Goal: Task Accomplishment & Management: Use online tool/utility

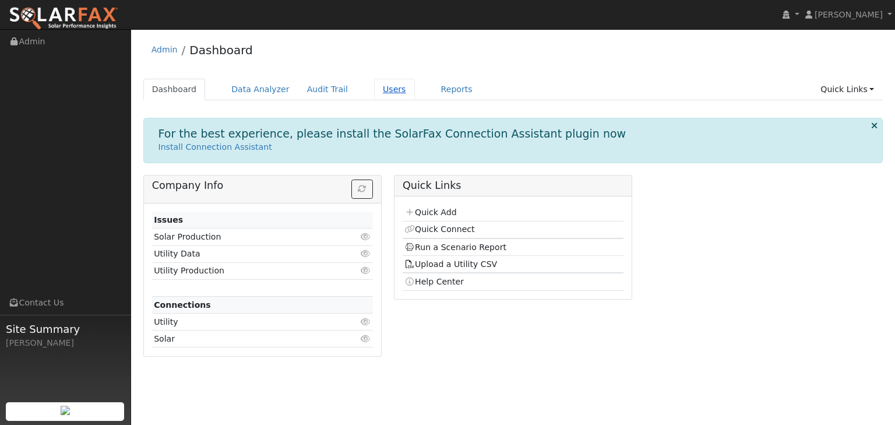
click at [382, 89] on link "Users" at bounding box center [394, 90] width 41 height 22
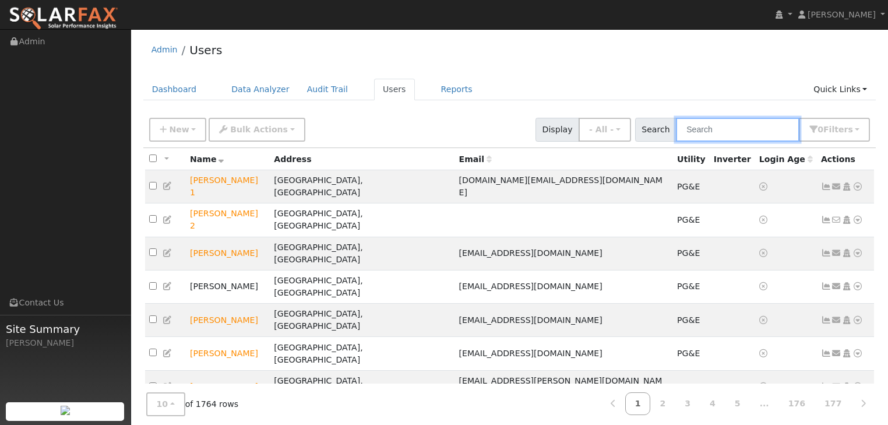
click at [727, 125] on input "text" at bounding box center [737, 130] width 123 height 24
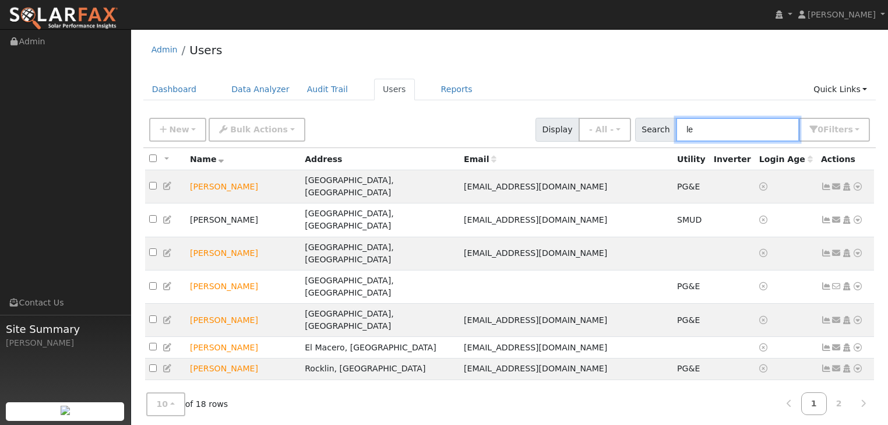
type input "l"
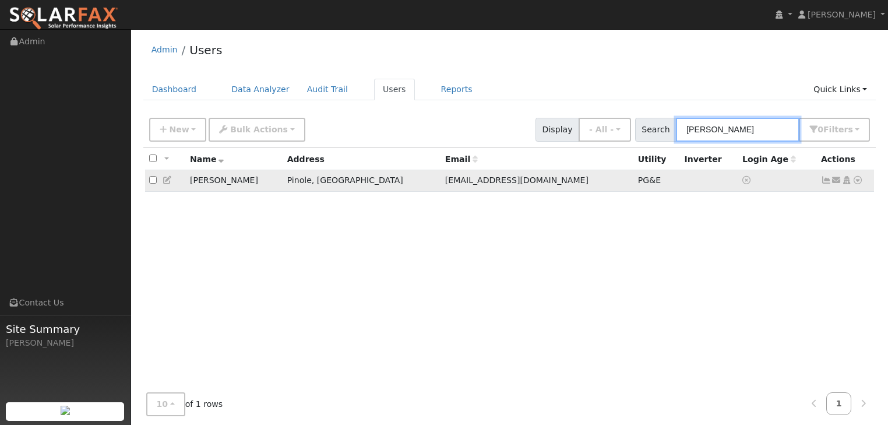
type input "scott lee"
click at [856, 181] on icon at bounding box center [857, 180] width 10 height 8
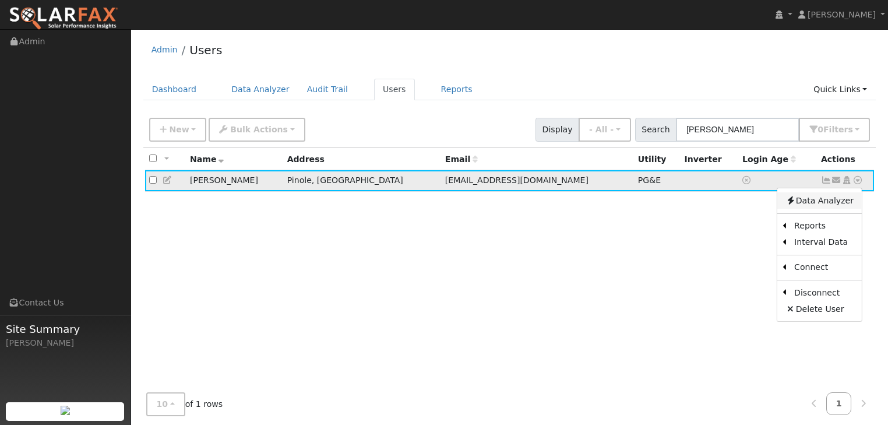
click at [815, 196] on link "Data Analyzer" at bounding box center [819, 200] width 84 height 16
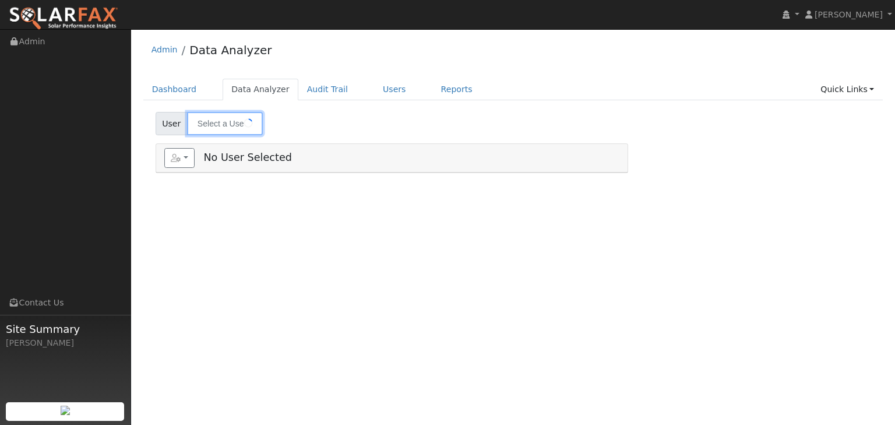
type input "[PERSON_NAME]"
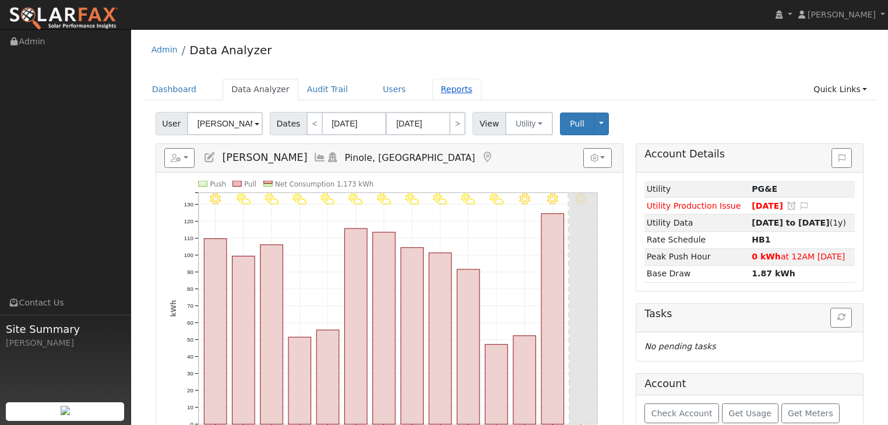
click at [432, 88] on link "Reports" at bounding box center [456, 90] width 49 height 22
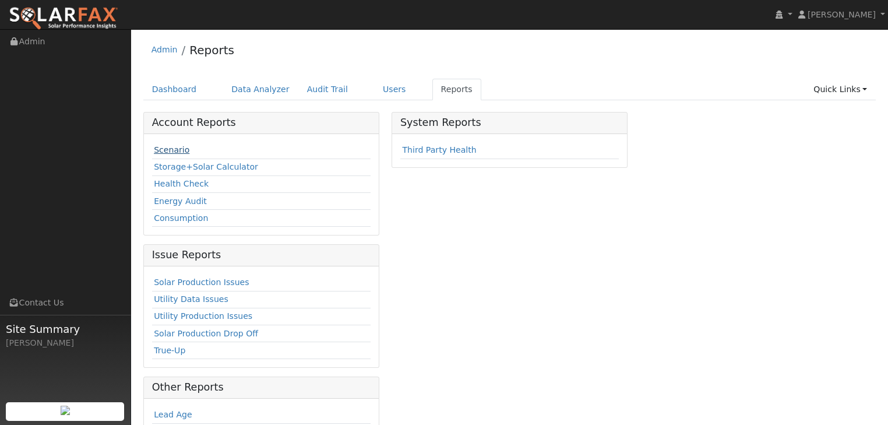
click at [169, 149] on link "Scenario" at bounding box center [172, 149] width 36 height 9
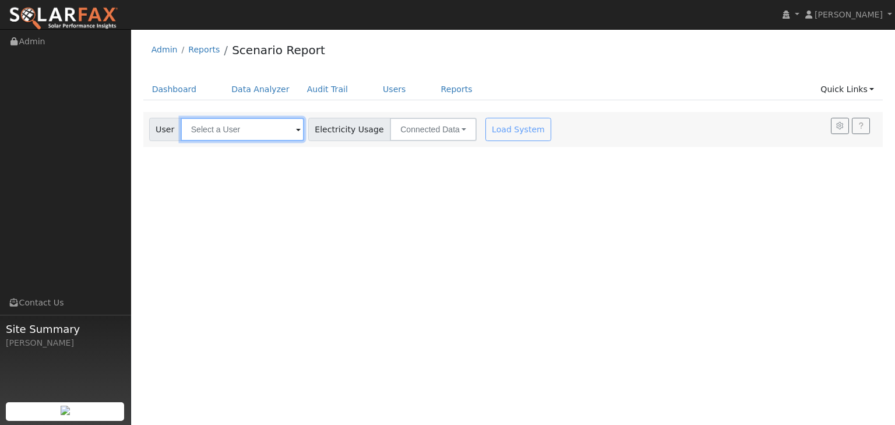
click at [235, 130] on input "text" at bounding box center [242, 129] width 123 height 23
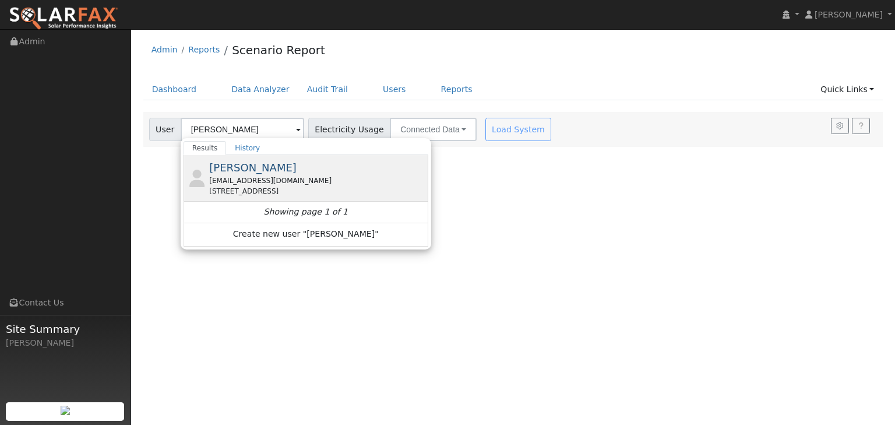
click at [229, 172] on span "[PERSON_NAME]" at bounding box center [252, 167] width 87 height 12
type input "[PERSON_NAME]"
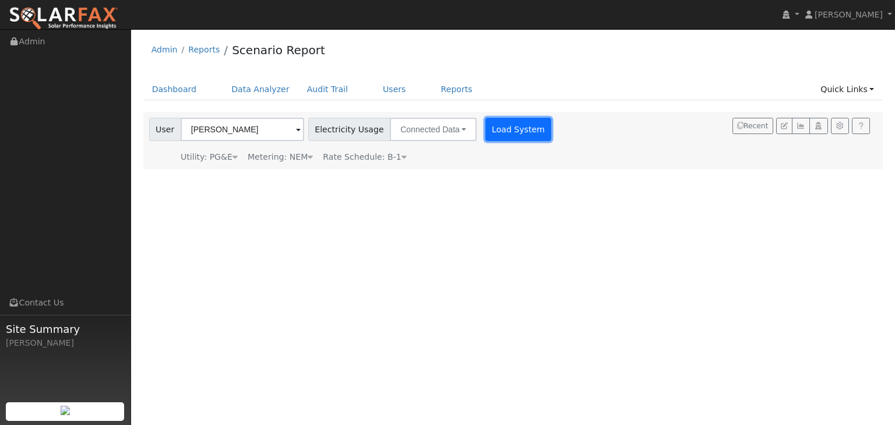
click at [494, 130] on button "Load System" at bounding box center [518, 129] width 66 height 23
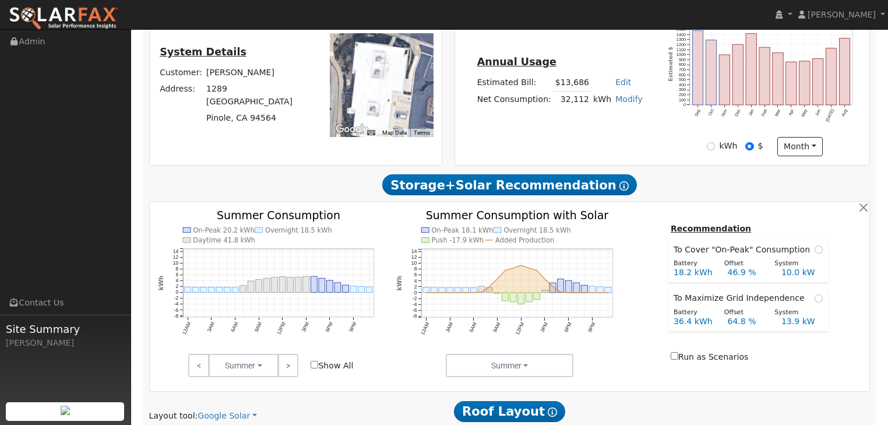
scroll to position [326, 0]
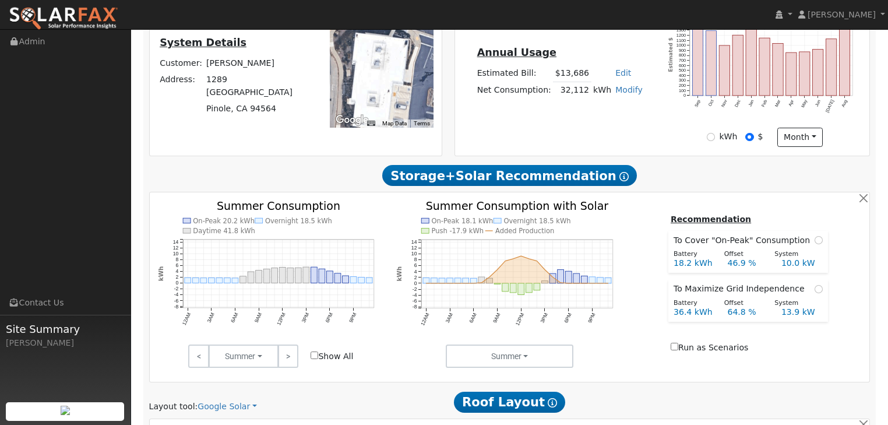
click at [314, 354] on input "Show All" at bounding box center [314, 355] width 8 height 8
checkbox input "true"
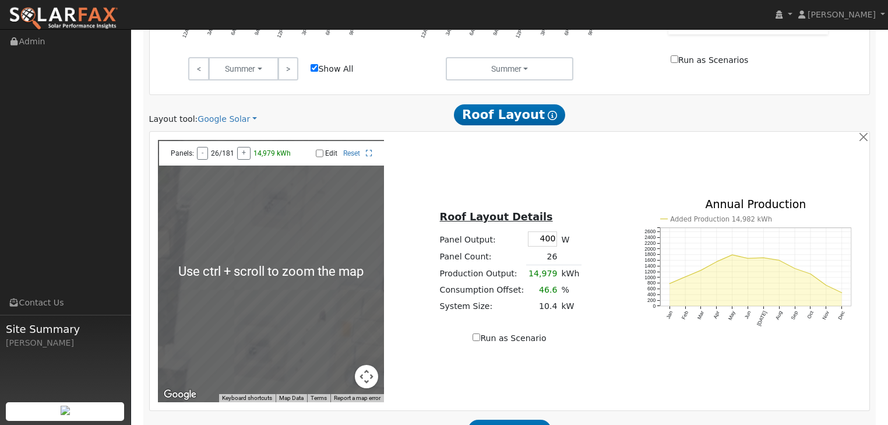
scroll to position [652, 0]
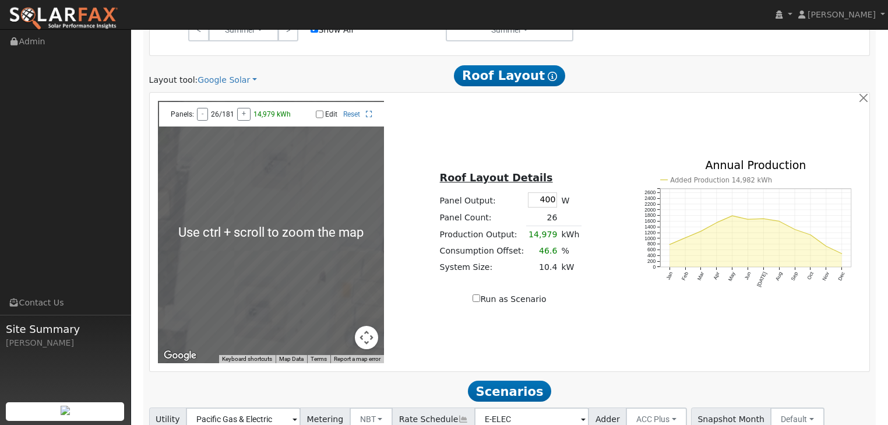
click at [422, 336] on div "← Move left → Move right ↑ Move up ↓ Move down + Zoom in - Zoom out Home Jump l…" at bounding box center [509, 232] width 716 height 262
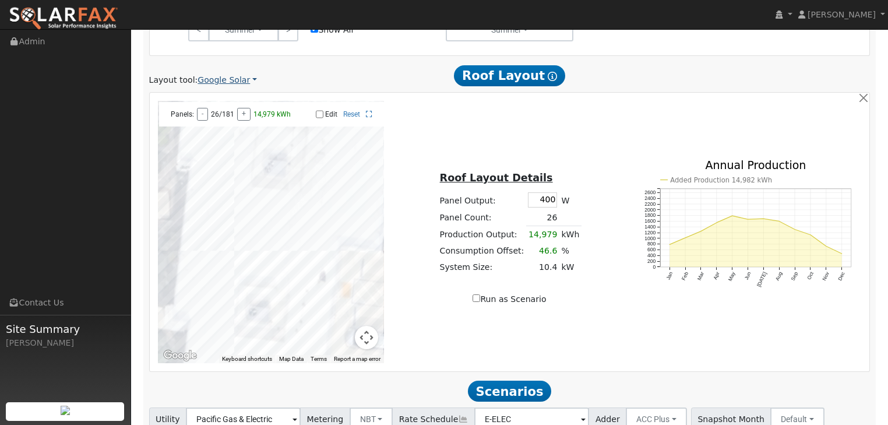
click at [214, 80] on link "Google Solar" at bounding box center [226, 80] width 59 height 12
click at [211, 129] on link "Aurora" at bounding box center [235, 133] width 81 height 16
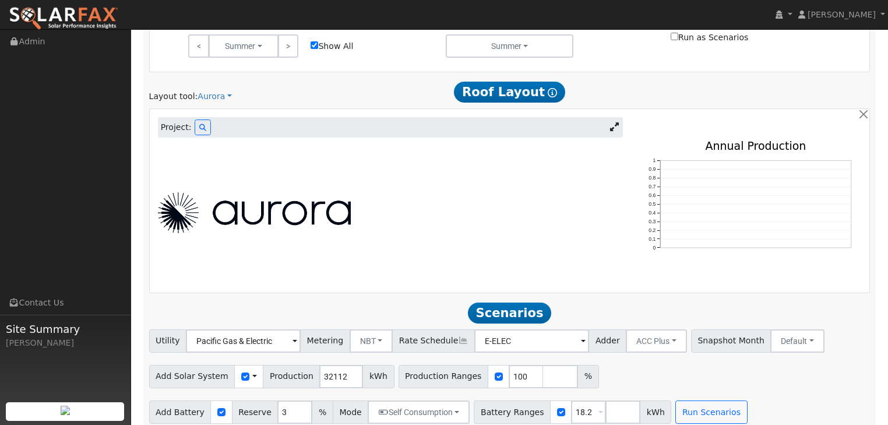
scroll to position [647, 0]
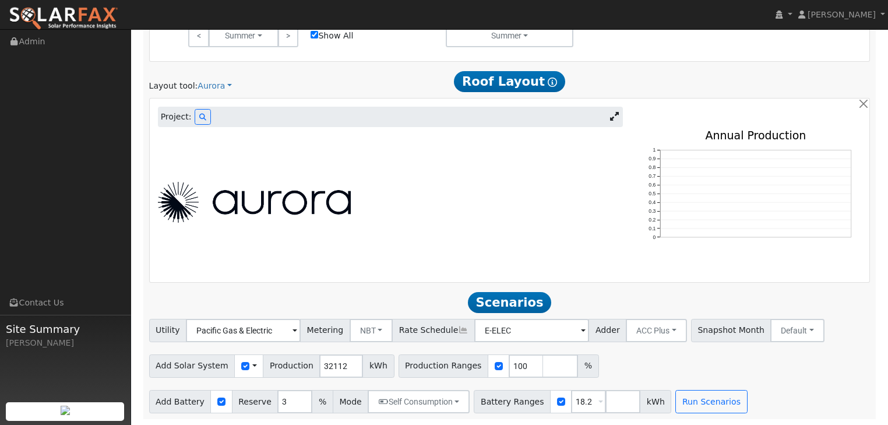
click at [384, 210] on div at bounding box center [389, 202] width 477 height 41
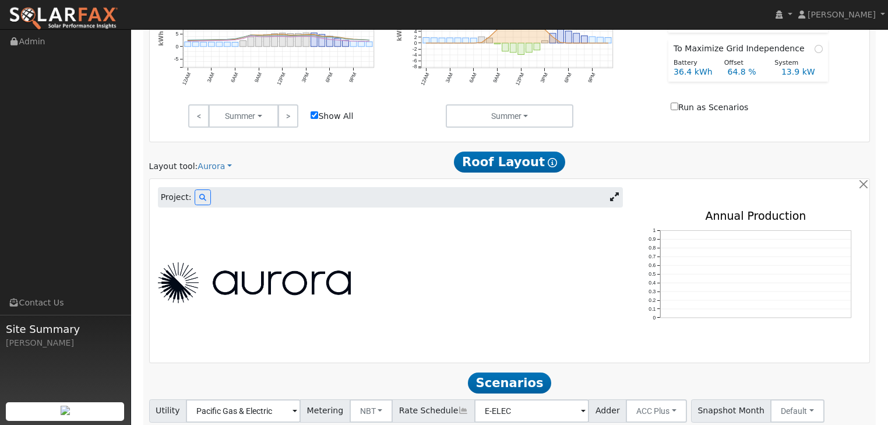
scroll to position [600, 0]
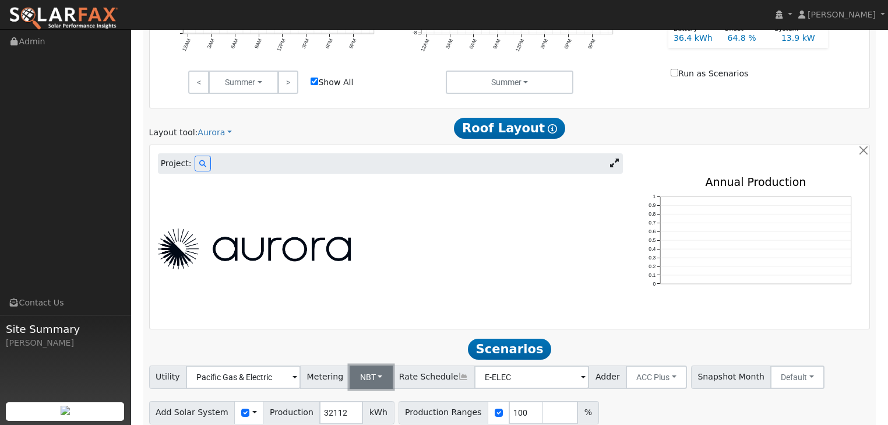
click at [370, 374] on button "NBT" at bounding box center [372, 376] width 44 height 23
click at [362, 333] on link "NEM" at bounding box center [380, 334] width 81 height 16
click at [583, 377] on span at bounding box center [585, 377] width 5 height 13
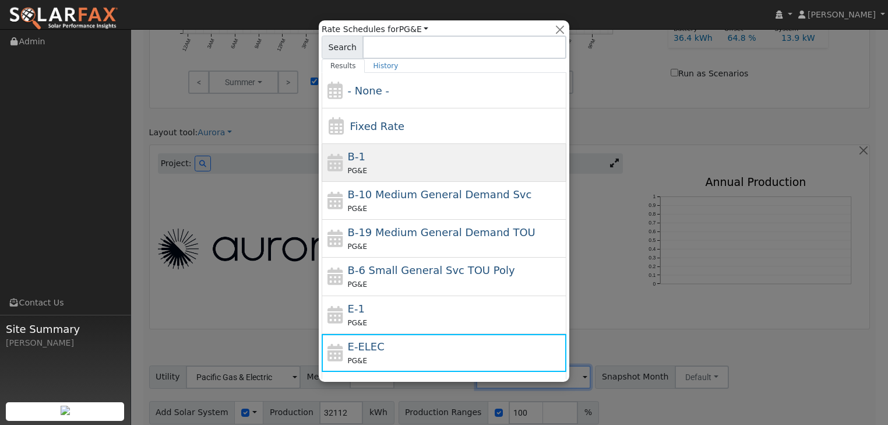
click at [356, 157] on span "B-1" at bounding box center [356, 156] width 17 height 12
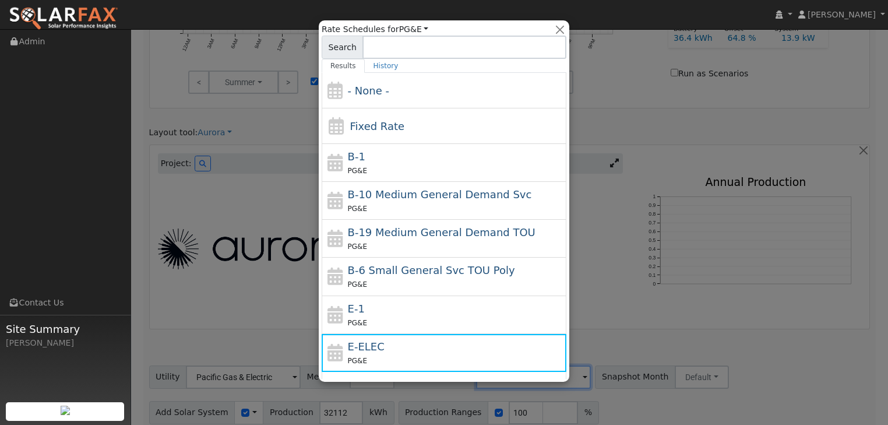
type input "B-1"
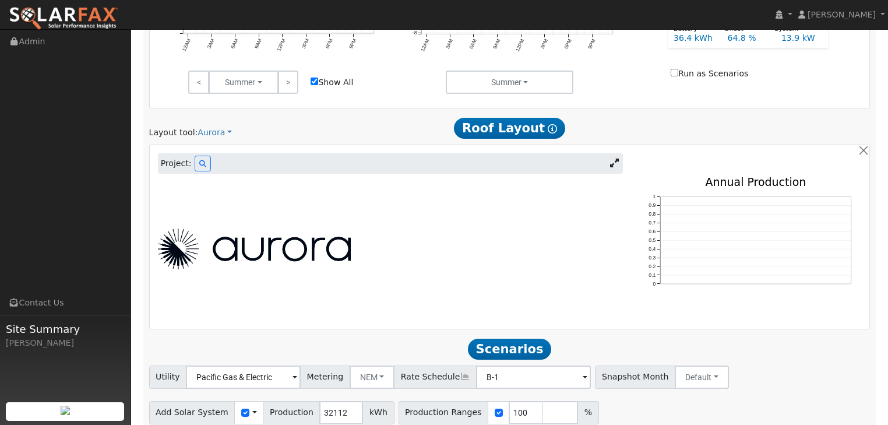
click at [549, 127] on icon at bounding box center [552, 128] width 9 height 9
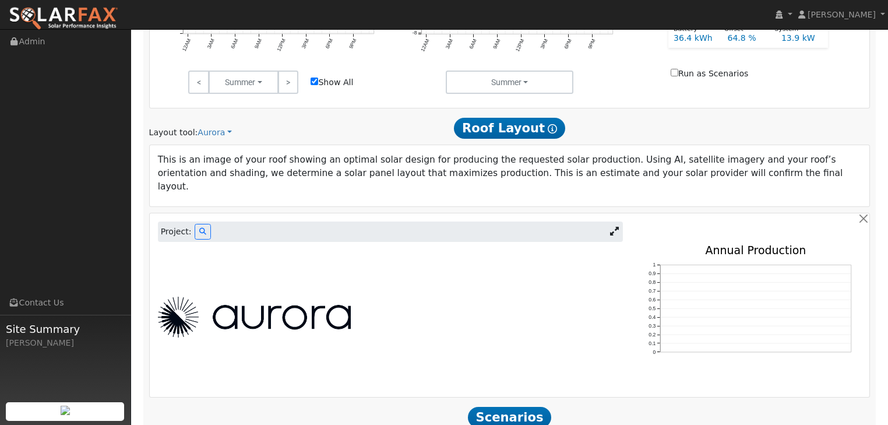
click at [549, 127] on icon at bounding box center [552, 128] width 9 height 9
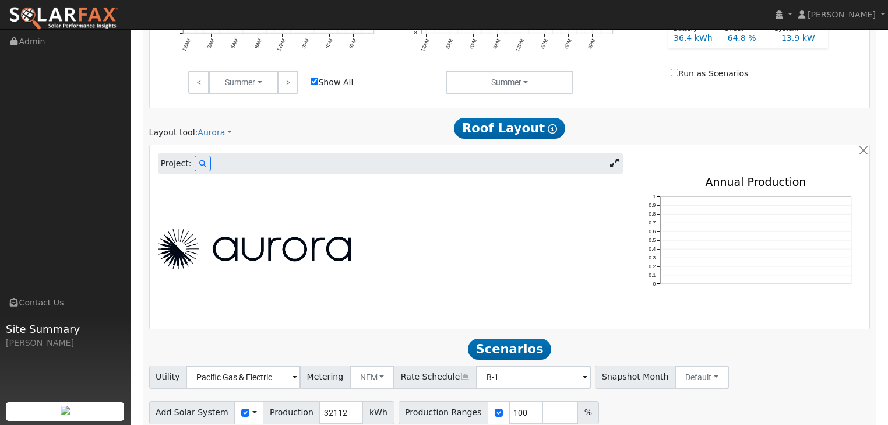
click at [367, 230] on div at bounding box center [389, 248] width 477 height 41
click at [199, 164] on icon at bounding box center [202, 163] width 7 height 7
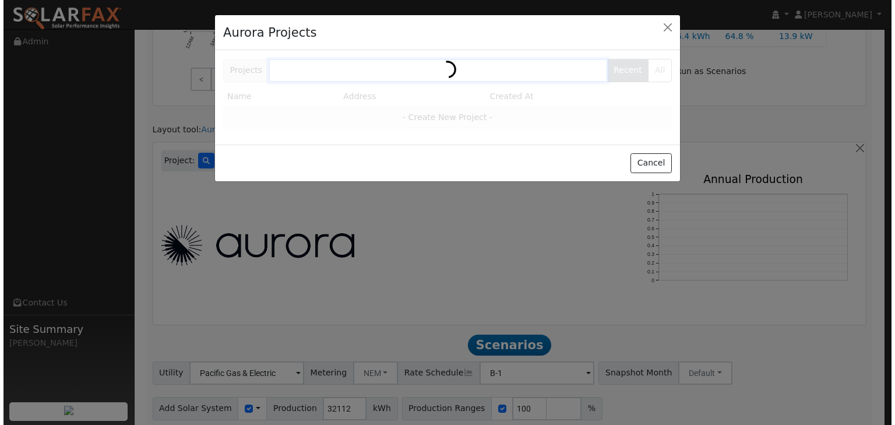
scroll to position [601, 0]
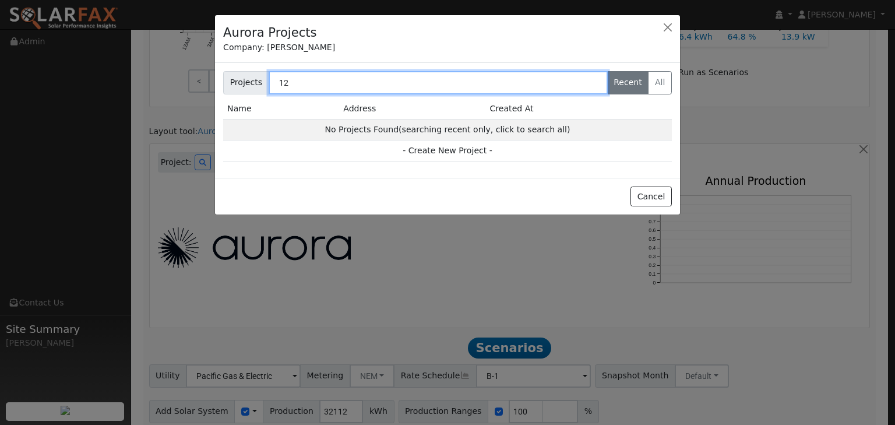
type input "1"
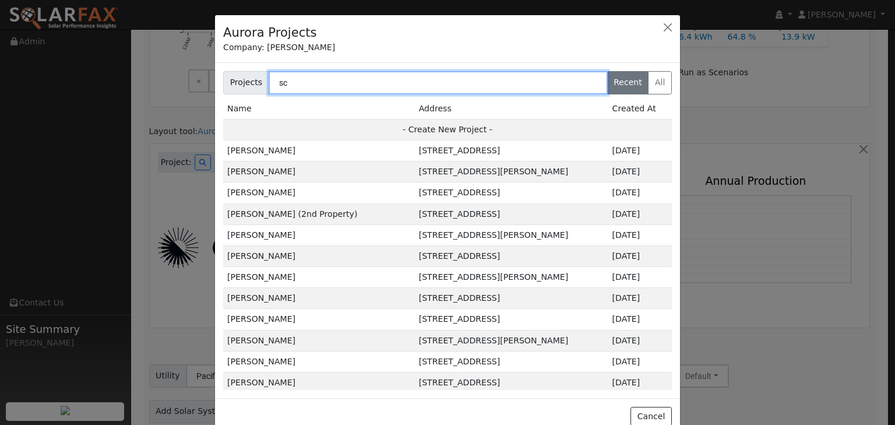
type input "s"
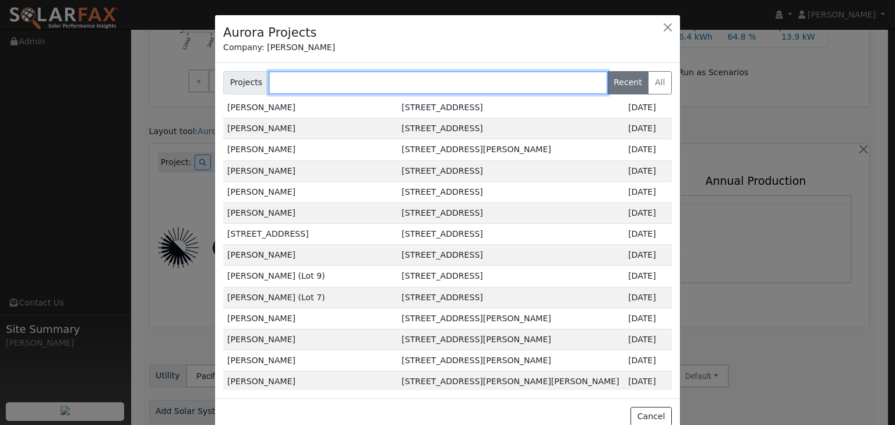
scroll to position [18640, 0]
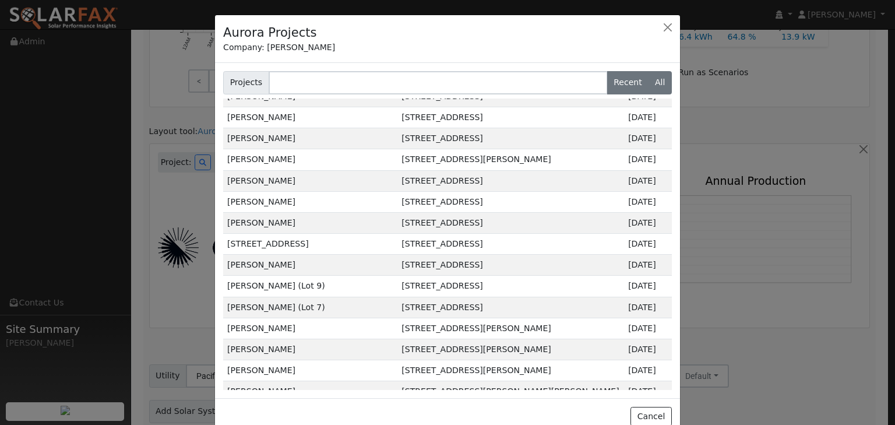
click at [657, 82] on label "All" at bounding box center [660, 82] width 24 height 23
click at [230, 79] on input "All" at bounding box center [227, 75] width 8 height 8
radio input "true"
radio input "false"
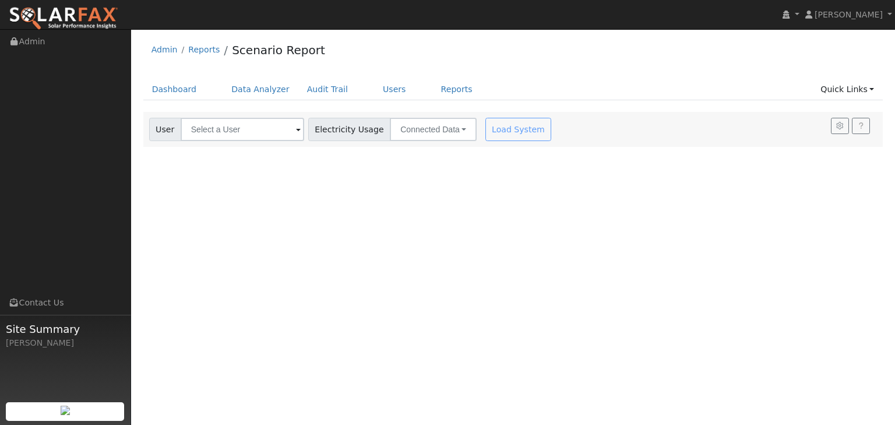
click at [310, 192] on div "User Profile First name Last name Email Email Notifications No Emails No Emails…" at bounding box center [513, 227] width 764 height 396
click at [296, 128] on span at bounding box center [298, 129] width 5 height 13
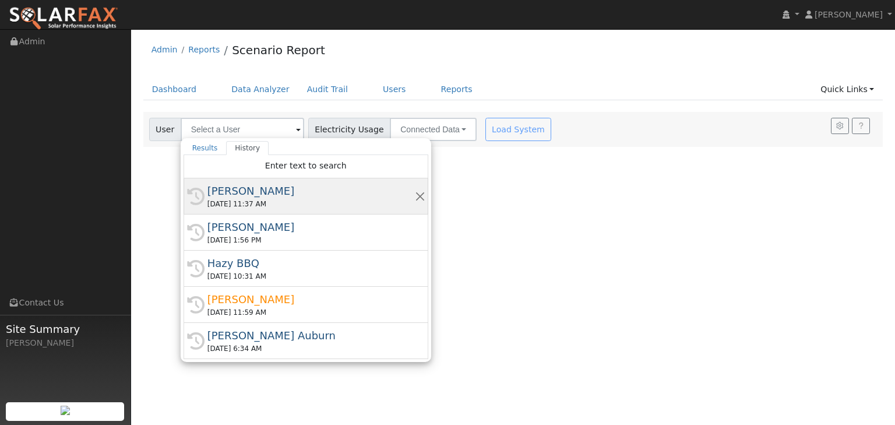
click at [231, 195] on div "[PERSON_NAME]" at bounding box center [310, 191] width 207 height 16
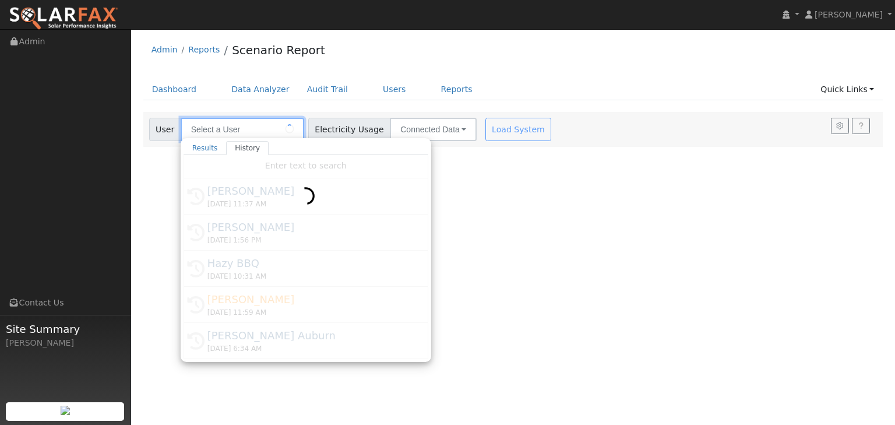
type input "[PERSON_NAME]"
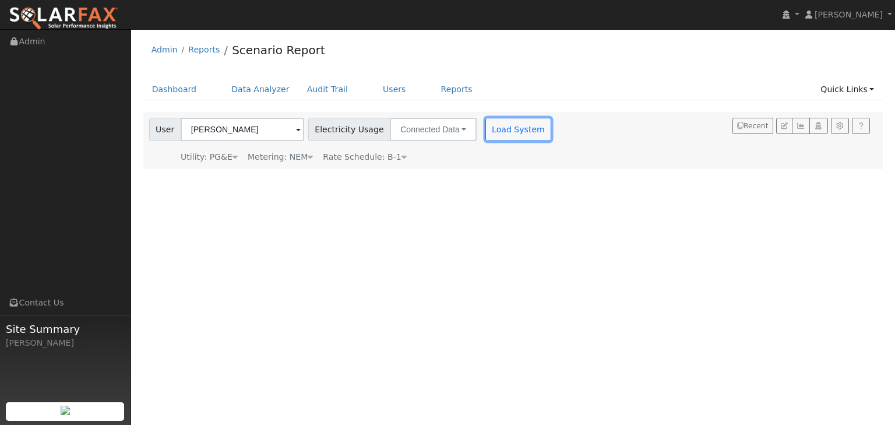
click at [490, 135] on button "Load System" at bounding box center [518, 129] width 66 height 23
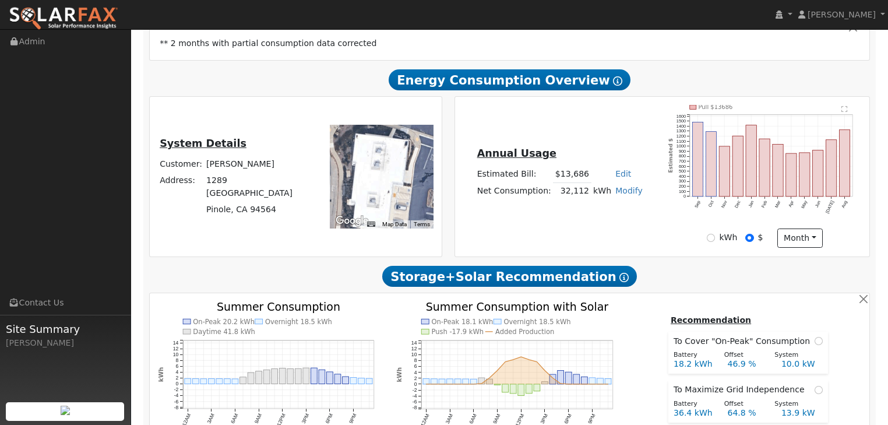
scroll to position [233, 0]
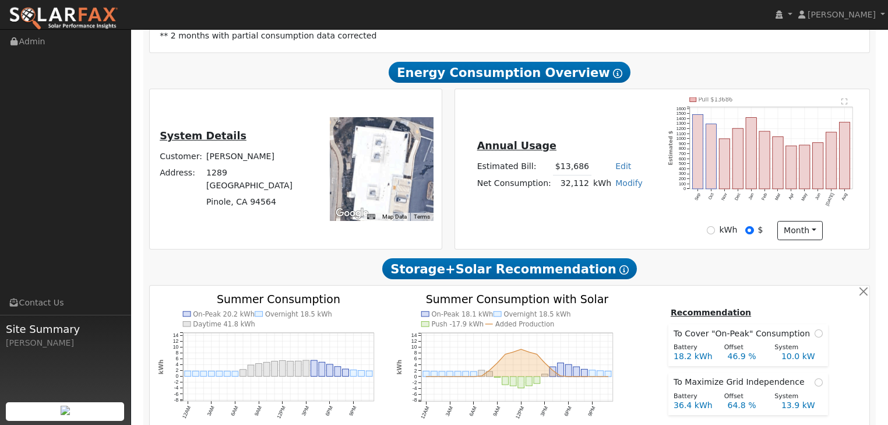
type input "47693"
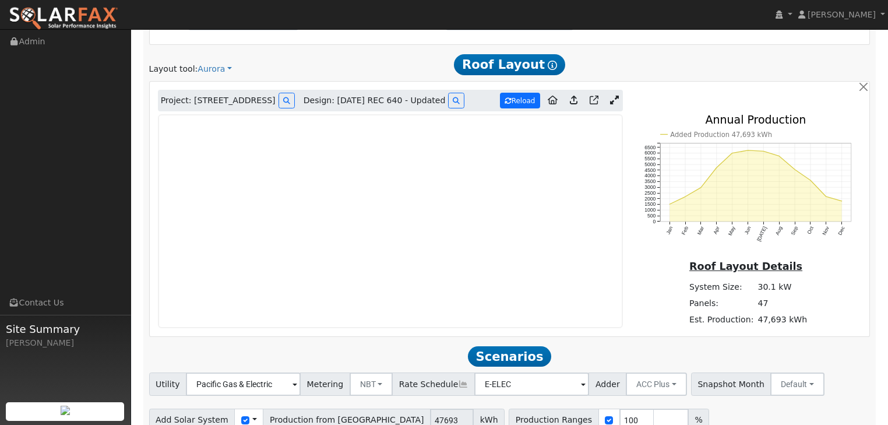
scroll to position [718, 0]
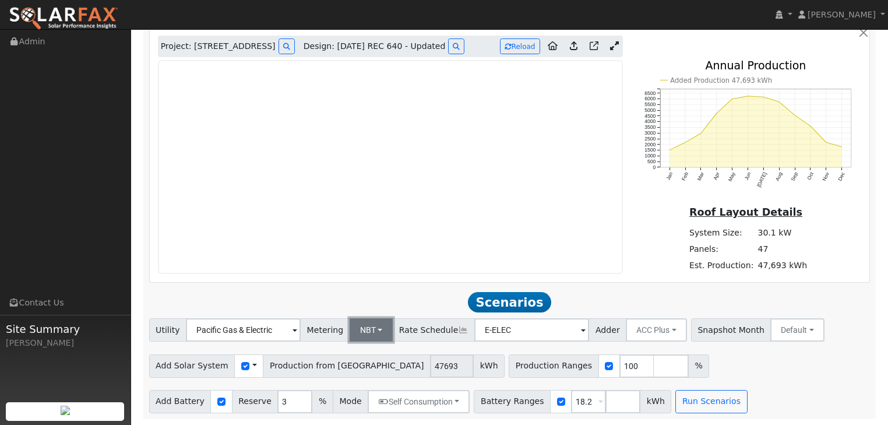
click at [370, 326] on button "NBT" at bounding box center [372, 329] width 44 height 23
click at [350, 352] on link "NEM" at bounding box center [380, 355] width 81 height 16
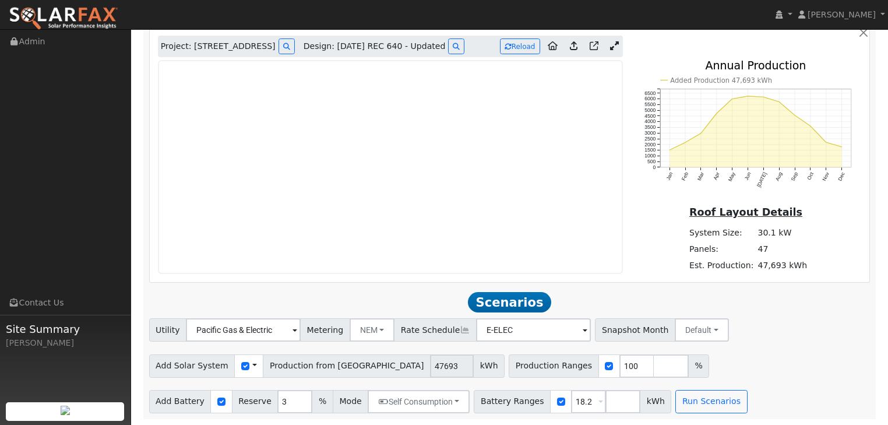
click at [583, 333] on span at bounding box center [585, 330] width 5 height 13
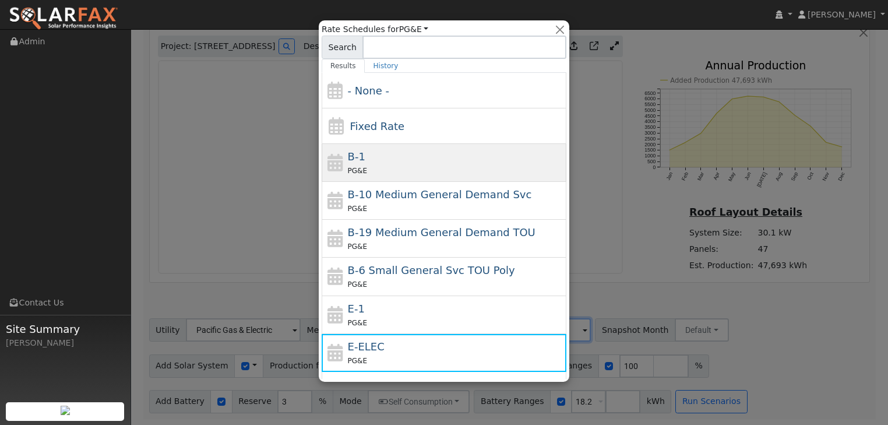
click at [390, 168] on div "PG&E" at bounding box center [456, 170] width 216 height 12
type input "B-1"
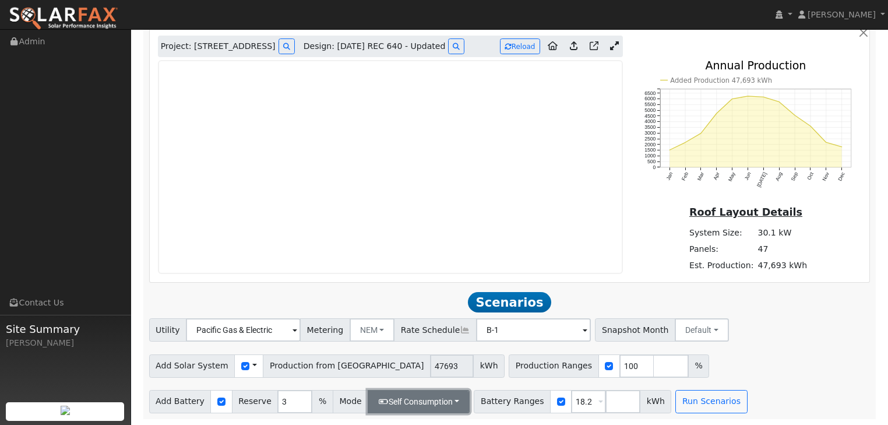
click at [445, 398] on button "Self Consumption" at bounding box center [419, 401] width 102 height 23
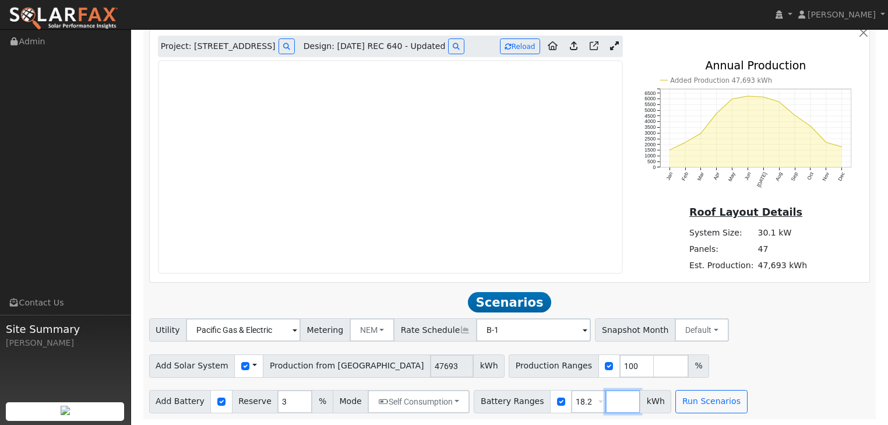
click at [605, 401] on input "number" at bounding box center [622, 401] width 35 height 23
click at [598, 403] on span at bounding box center [600, 402] width 5 height 13
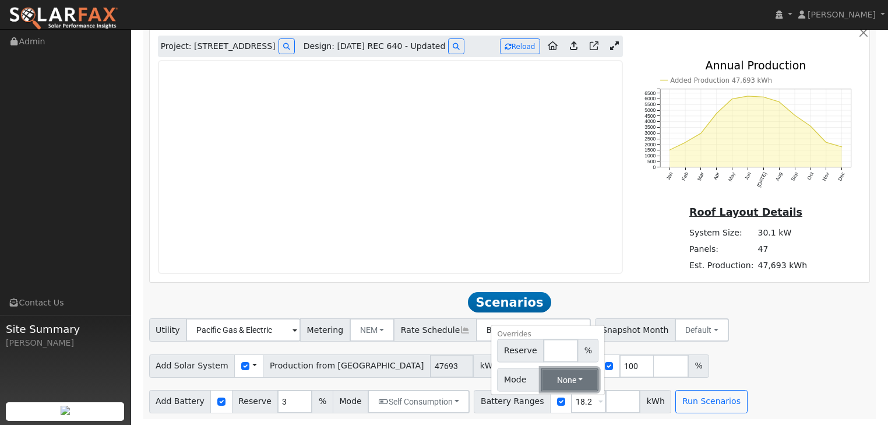
click at [562, 378] on button "None" at bounding box center [570, 379] width 58 height 23
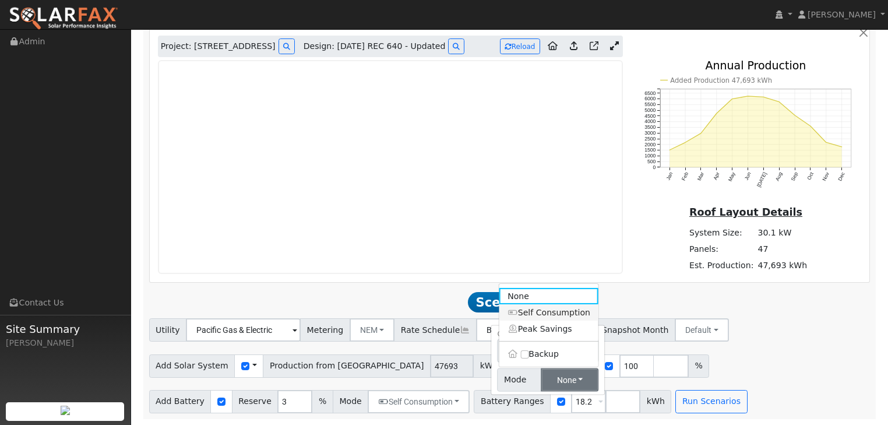
click at [536, 310] on link "Self Consumption" at bounding box center [548, 312] width 99 height 16
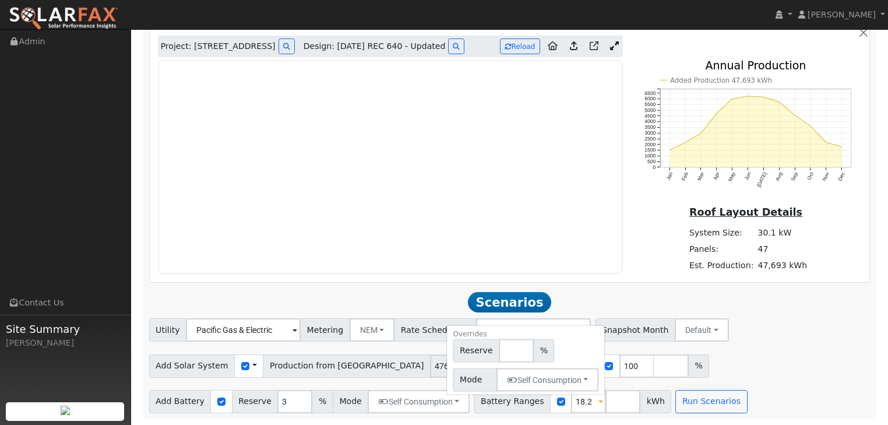
click at [718, 344] on div "Utility Pacific Gas & Electric Metering NEM NEM NBT Rate Schedule B-1 - None - …" at bounding box center [509, 365] width 733 height 94
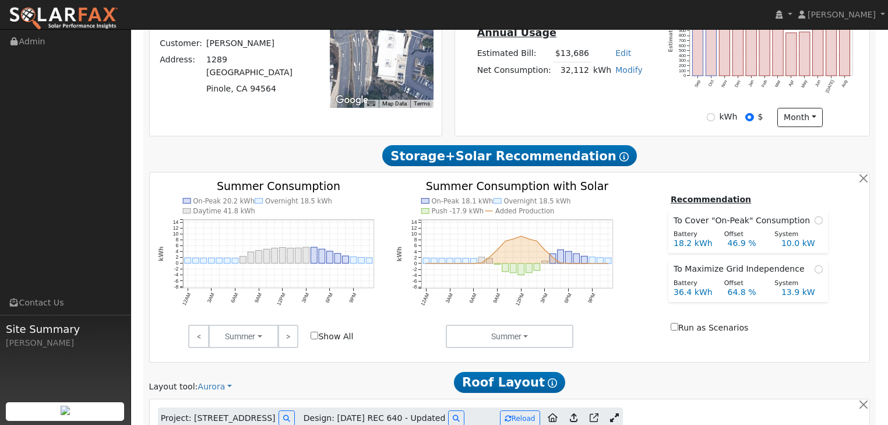
scroll to position [345, 0]
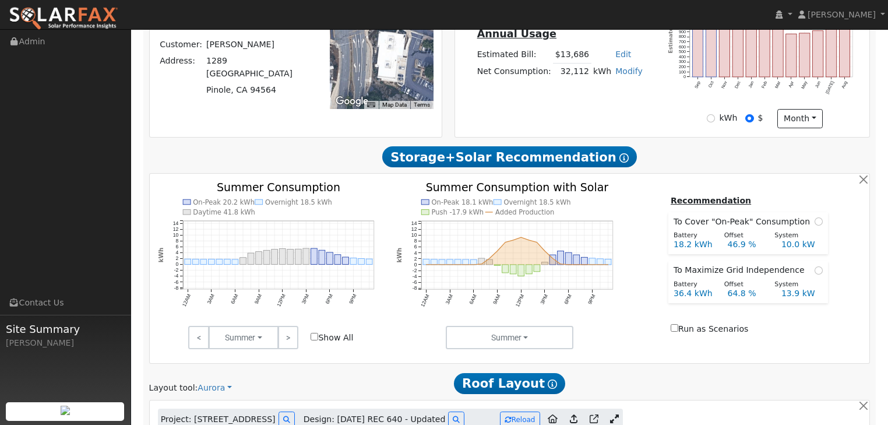
click at [315, 336] on input "Show All" at bounding box center [314, 337] width 8 height 8
checkbox input "true"
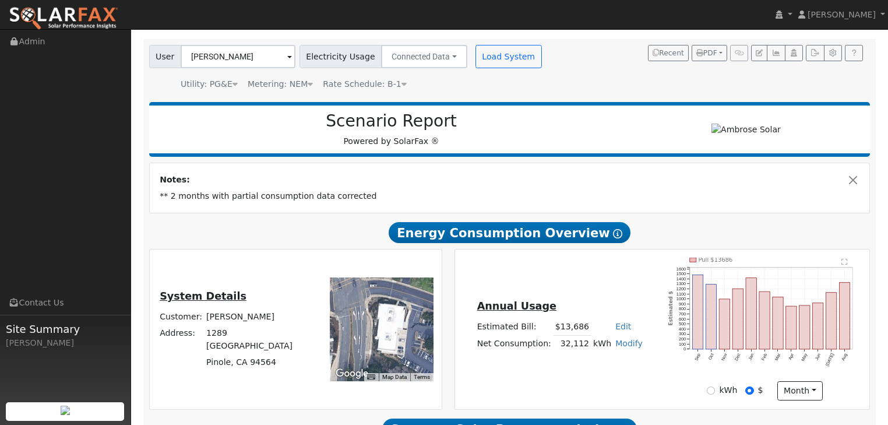
scroll to position [0, 0]
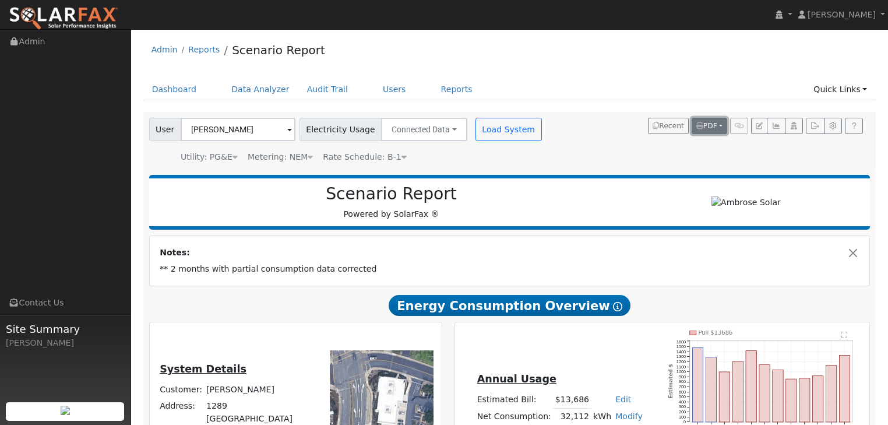
click at [708, 126] on span "PDF" at bounding box center [706, 126] width 21 height 8
click at [666, 183] on link "All Scenarios" at bounding box center [682, 183] width 90 height 16
click at [711, 126] on span "PDF" at bounding box center [706, 126] width 21 height 8
click at [666, 166] on link "Selected Scenario" at bounding box center [682, 166] width 90 height 16
click at [723, 126] on button "PDF" at bounding box center [709, 126] width 36 height 16
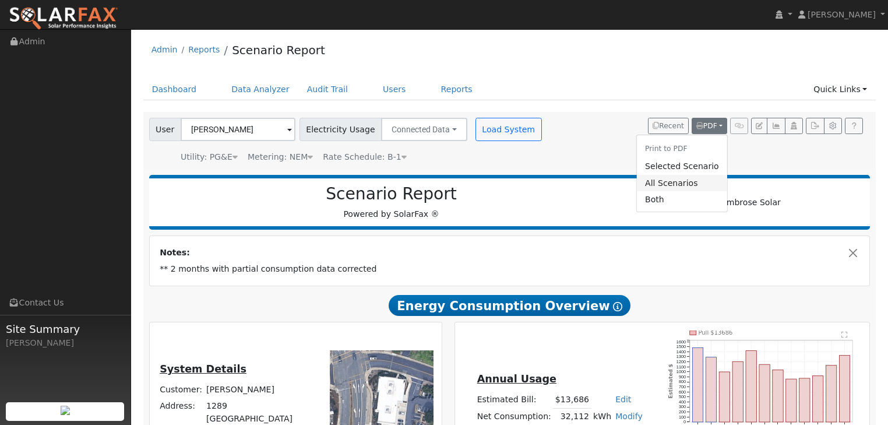
click at [670, 182] on link "All Scenarios" at bounding box center [682, 183] width 90 height 16
